Goal: Transaction & Acquisition: Purchase product/service

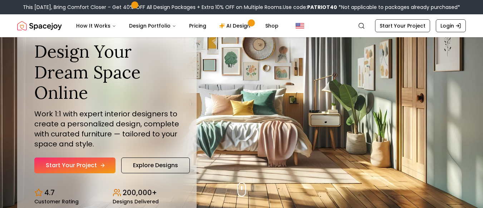
click at [79, 160] on link "Start Your Project" at bounding box center [74, 165] width 81 height 16
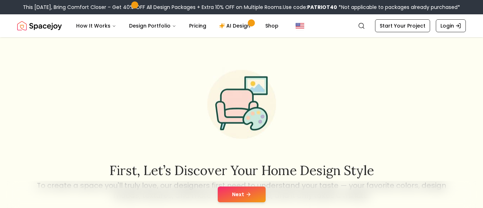
click at [257, 186] on div "Next" at bounding box center [242, 194] width 472 height 27
click at [243, 191] on button "Next" at bounding box center [242, 194] width 48 height 16
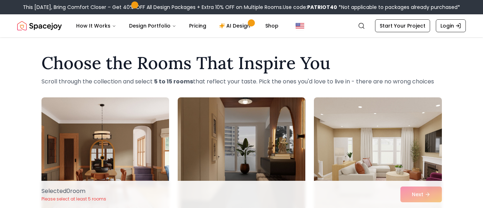
click at [260, 142] on img at bounding box center [242, 154] width 128 height 114
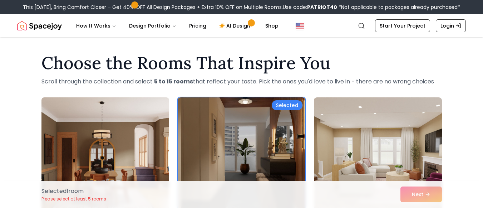
click at [126, 143] on img at bounding box center [105, 154] width 134 height 120
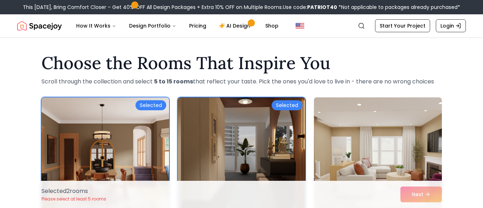
click at [340, 128] on img at bounding box center [378, 154] width 134 height 120
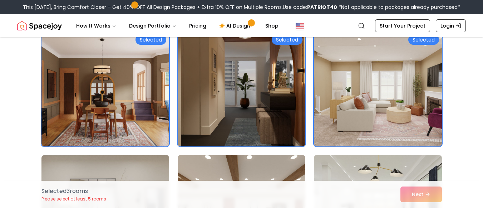
scroll to position [72, 0]
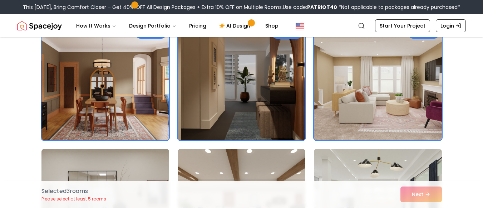
click at [151, 166] on img at bounding box center [105, 206] width 134 height 120
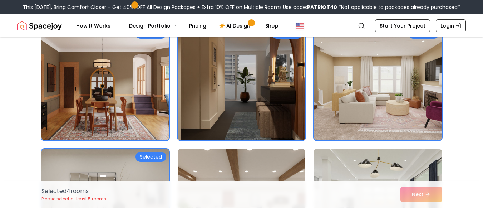
click at [195, 165] on img at bounding box center [242, 206] width 134 height 120
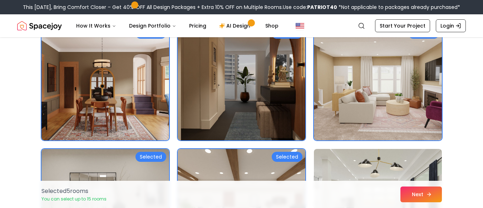
click at [435, 194] on button "Next" at bounding box center [421, 194] width 41 height 16
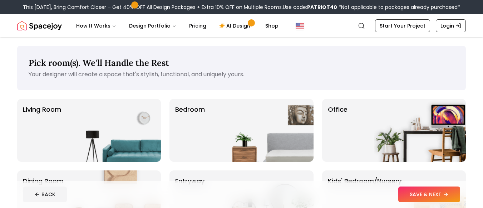
click at [435, 193] on button "SAVE & NEXT" at bounding box center [429, 194] width 62 height 16
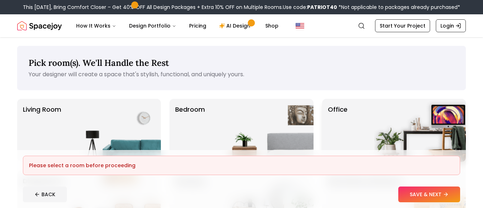
click at [358, 126] on div "Office" at bounding box center [394, 130] width 144 height 63
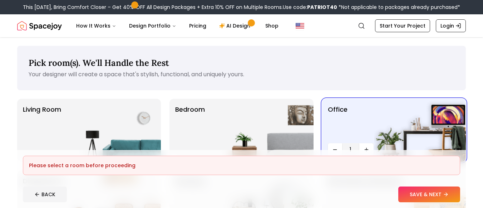
click at [423, 190] on button "SAVE & NEXT" at bounding box center [429, 194] width 62 height 16
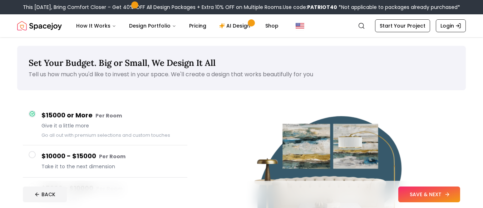
click at [408, 191] on button "SAVE & NEXT" at bounding box center [429, 194] width 62 height 16
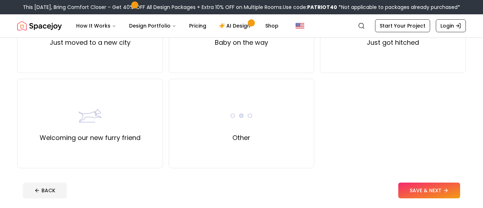
scroll to position [322, 0]
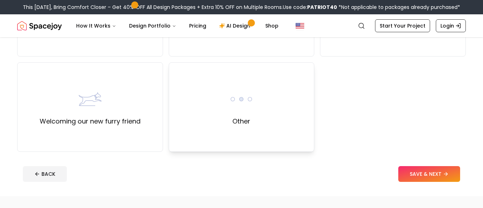
click at [271, 117] on div "Other" at bounding box center [242, 106] width 146 height 89
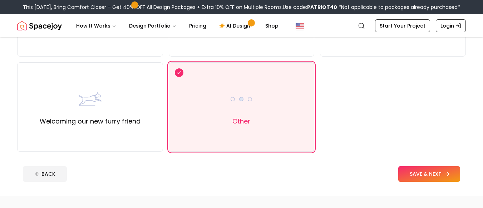
click at [415, 168] on button "SAVE & NEXT" at bounding box center [429, 174] width 62 height 16
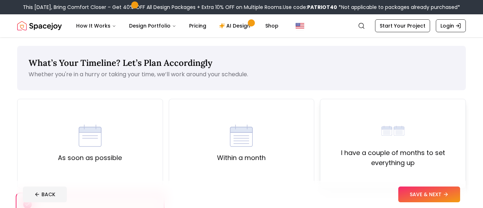
click at [383, 124] on img at bounding box center [393, 130] width 23 height 23
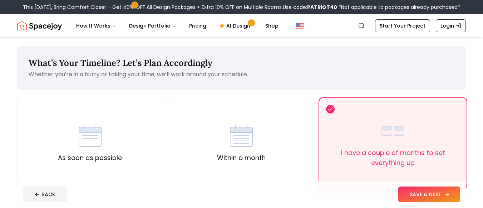
click at [424, 195] on button "SAVE & NEXT" at bounding box center [429, 194] width 62 height 16
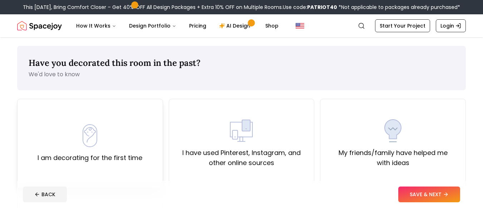
click at [111, 132] on div "I am decorating for the first time" at bounding box center [90, 143] width 105 height 39
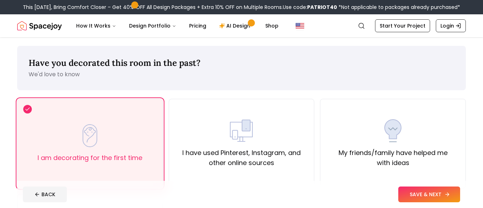
click at [416, 191] on button "SAVE & NEXT" at bounding box center [429, 194] width 62 height 16
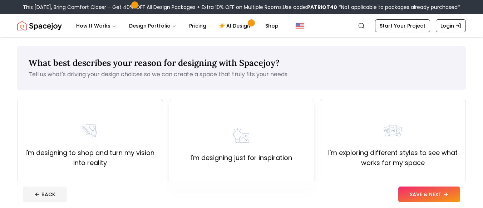
click at [292, 140] on div "I'm designing just for inspiration" at bounding box center [242, 143] width 102 height 39
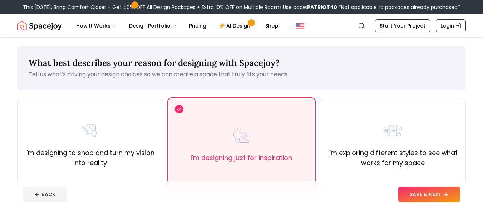
click at [413, 190] on button "SAVE & NEXT" at bounding box center [429, 194] width 62 height 16
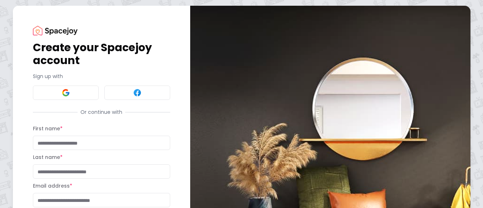
click at [119, 142] on input "First name *" at bounding box center [101, 143] width 137 height 14
type input "*****"
click at [103, 171] on input "Last name *" at bounding box center [101, 171] width 137 height 14
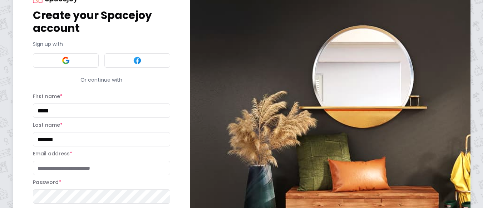
scroll to position [36, 0]
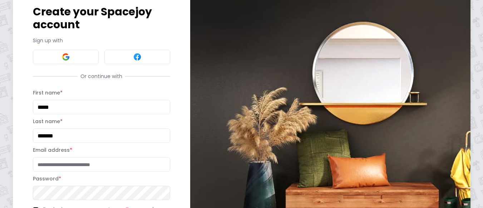
type input "*******"
click at [103, 168] on input "Email address *" at bounding box center [101, 164] width 137 height 14
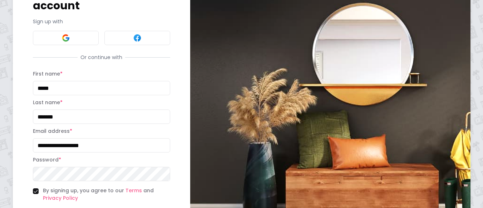
scroll to position [72, 0]
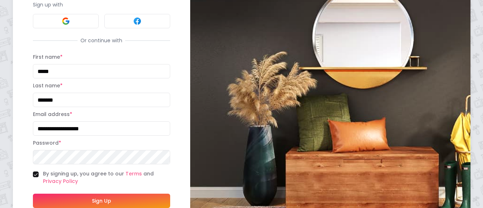
type input "**********"
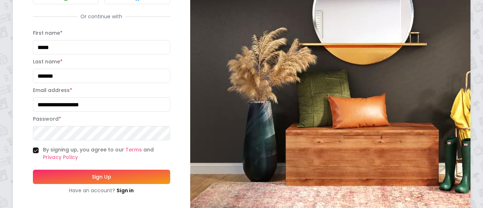
scroll to position [107, 0]
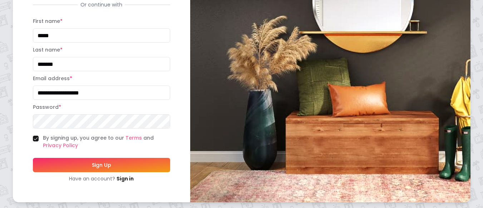
click at [83, 162] on button "Sign Up" at bounding box center [101, 165] width 137 height 14
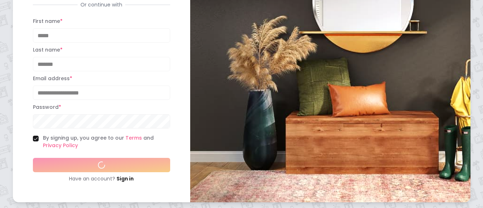
scroll to position [124, 0]
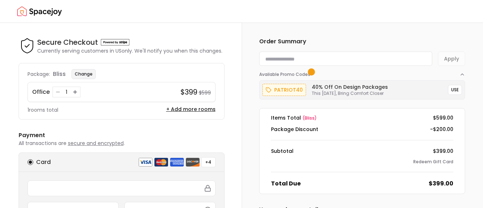
click at [78, 71] on button "Change" at bounding box center [84, 74] width 24 height 10
